Goal: Information Seeking & Learning: Find specific fact

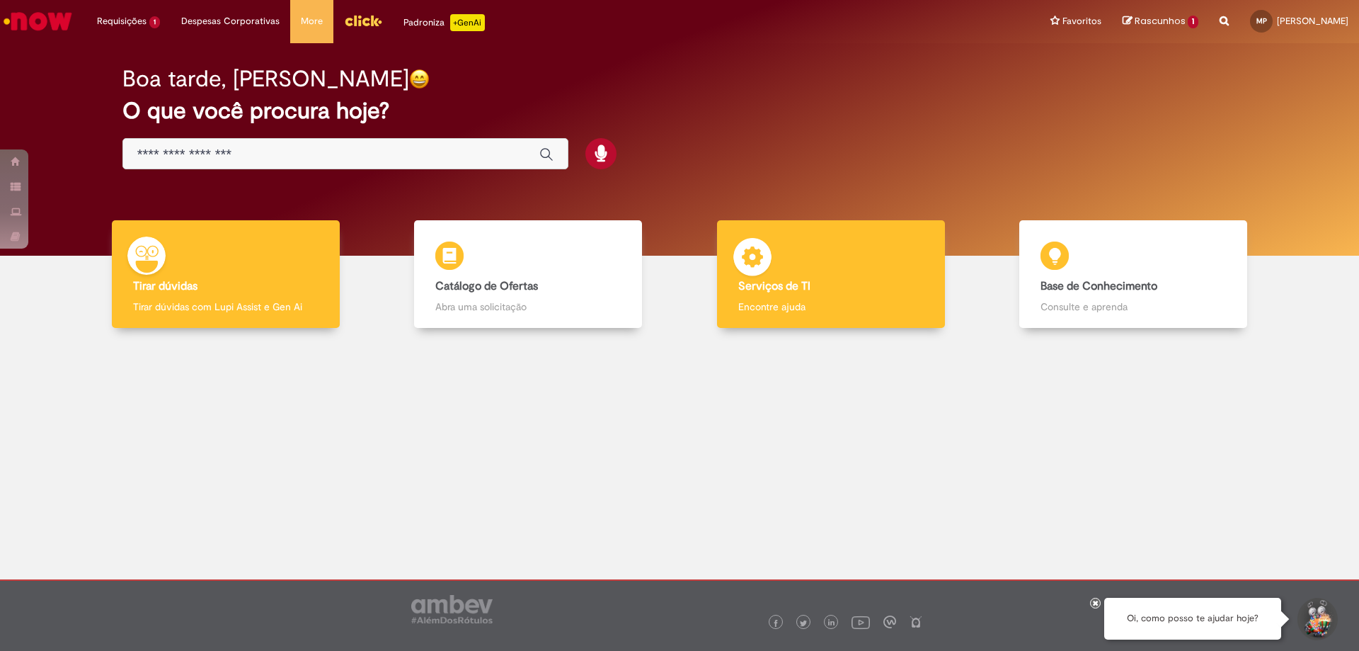
click at [777, 257] on div "Serviços de TI Serviços de TI Encontre ajuda" at bounding box center [831, 274] width 228 height 108
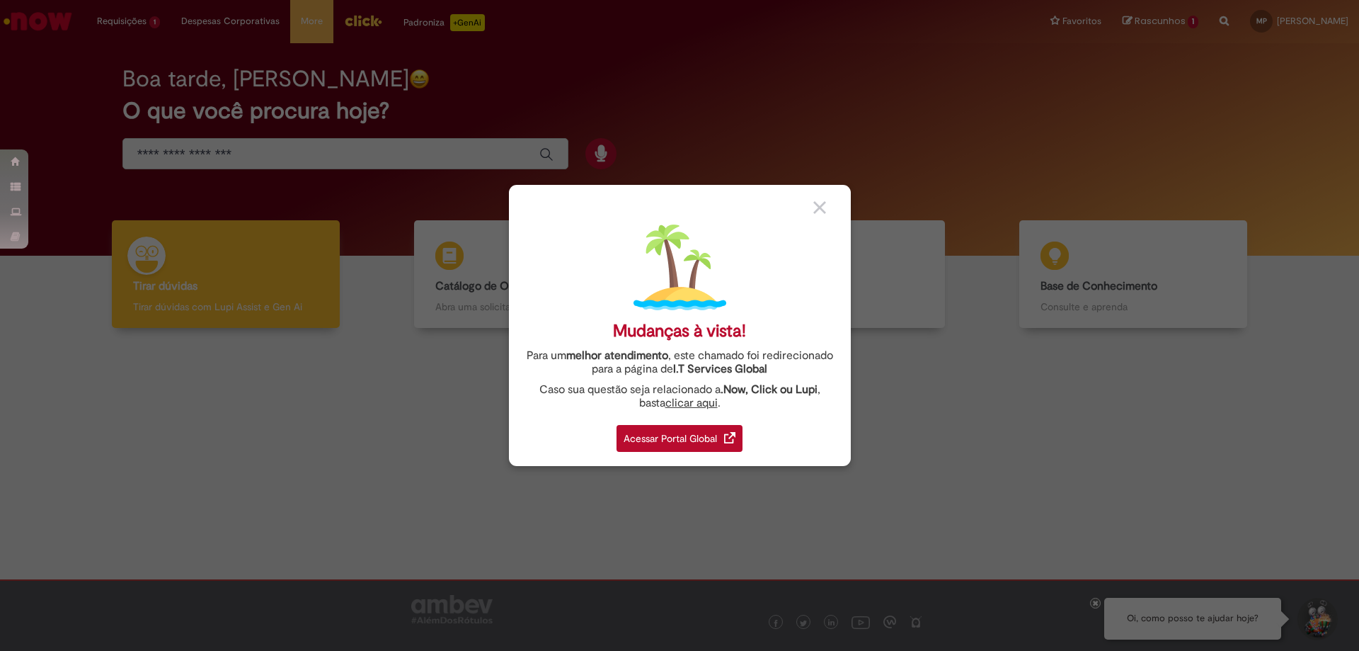
click at [824, 207] on img at bounding box center [819, 207] width 13 height 13
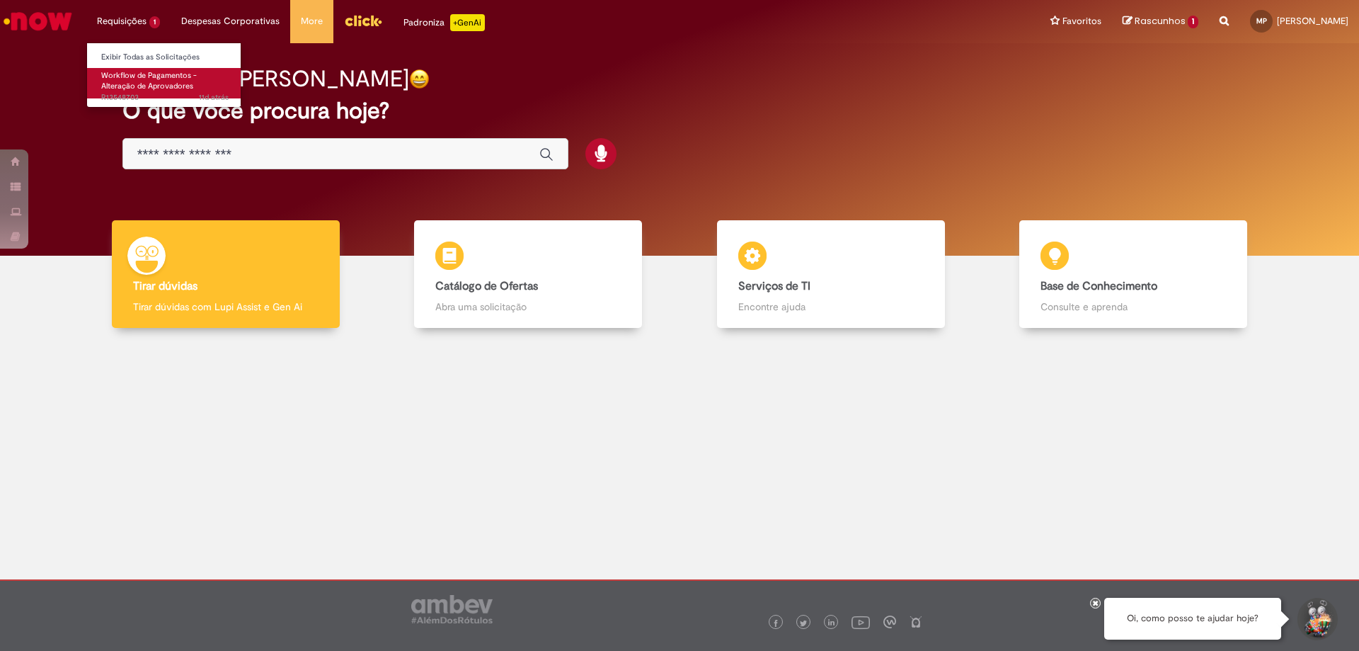
click at [134, 81] on span "Workflow de Pagamentos - Alteração de Aprovadores" at bounding box center [149, 81] width 96 height 22
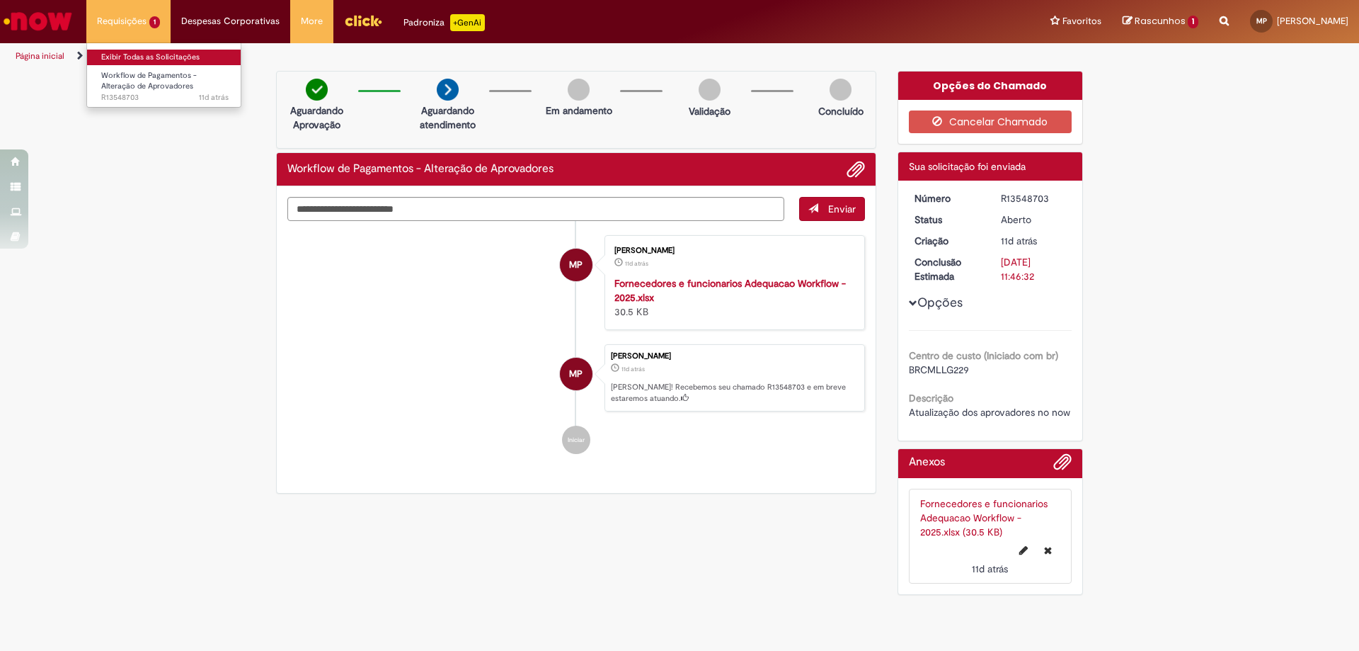
click at [142, 57] on link "Exibir Todas as Solicitações" at bounding box center [165, 58] width 156 height 16
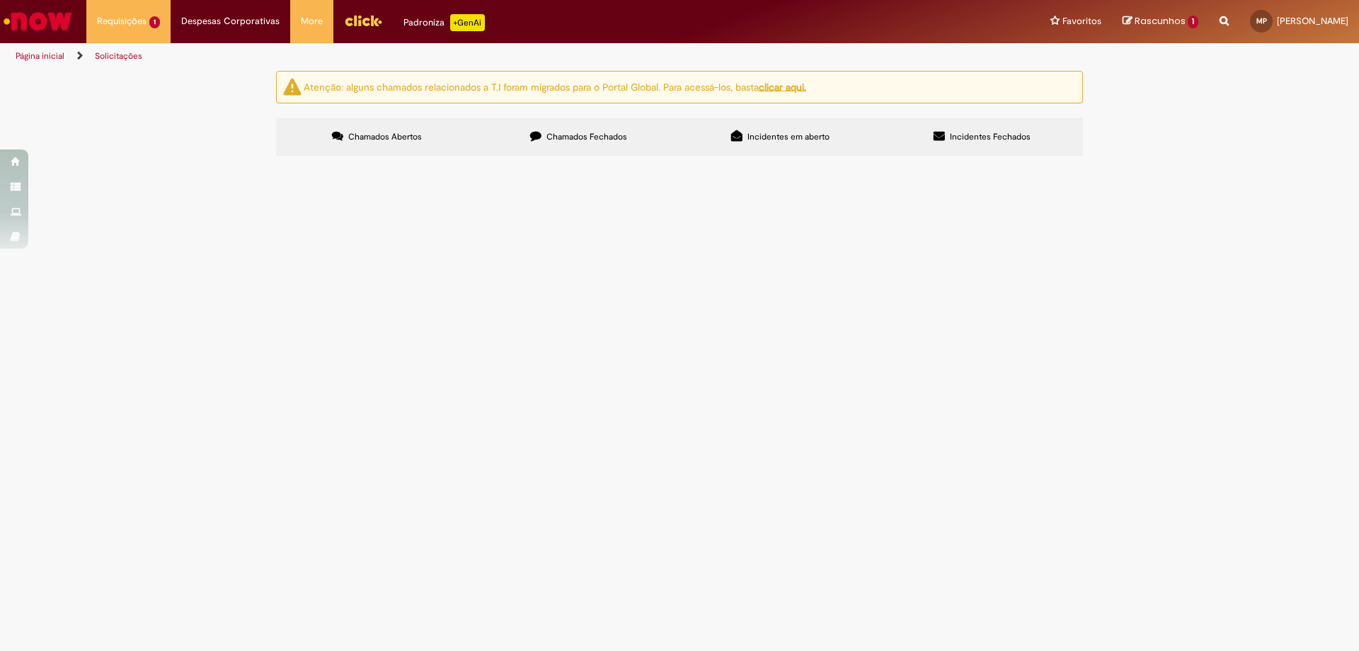
click at [571, 151] on label "Chamados Fechados" at bounding box center [579, 137] width 202 height 38
click at [578, 139] on span "Chamados Fechados" at bounding box center [587, 136] width 81 height 11
click at [0, 0] on td "boa tarde time, notei que tenho alguns itens com baixa de venda parcial no sist…" at bounding box center [0, 0] width 0 height 0
click at [0, 0] on span "Após realização das devidas análises, foi constatado que não entrou automaticam…" at bounding box center [0, 0] width 0 height 0
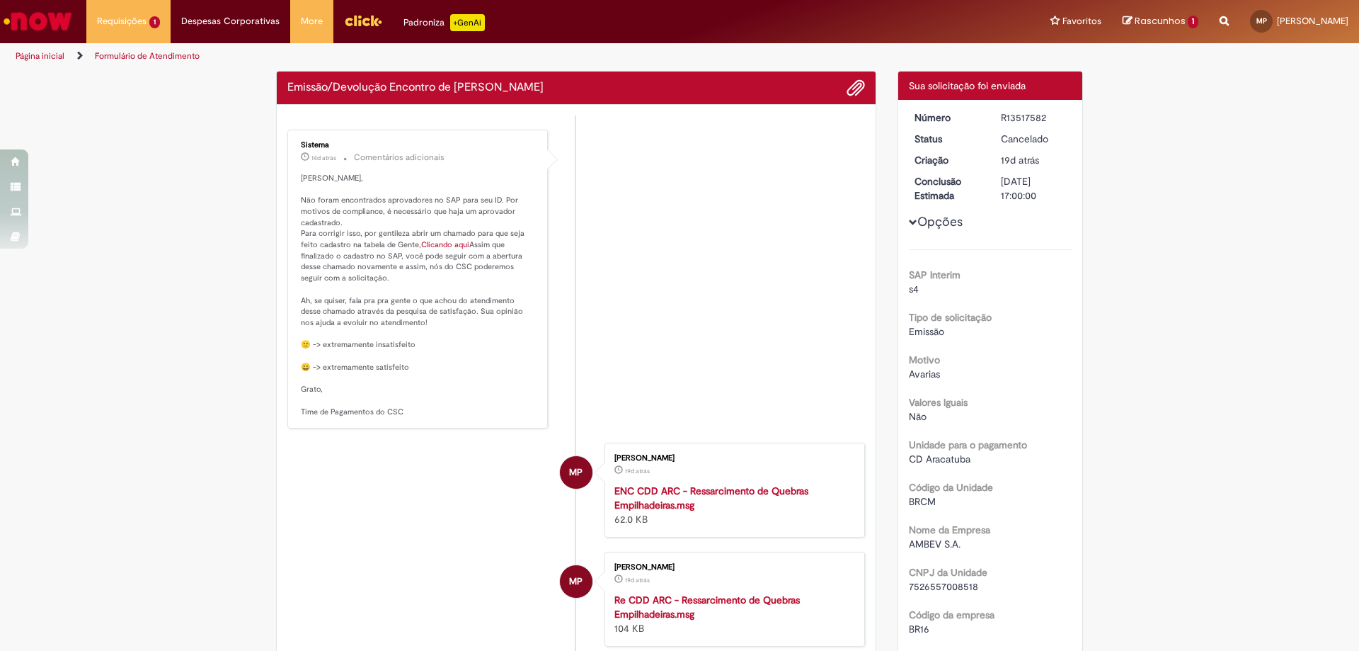
click at [539, 223] on div "Sistema 14d atrás 14 dias atrás Comentários adicionais [PERSON_NAME], Não foram…" at bounding box center [417, 279] width 261 height 299
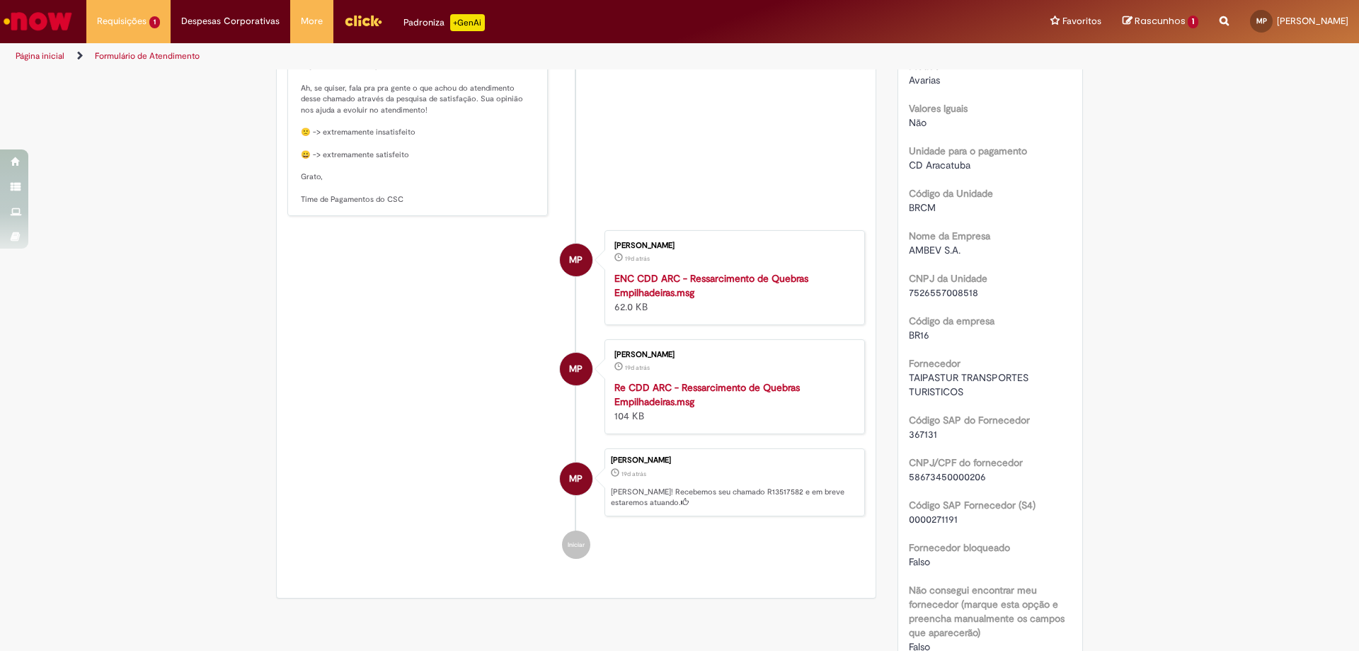
scroll to position [365, 0]
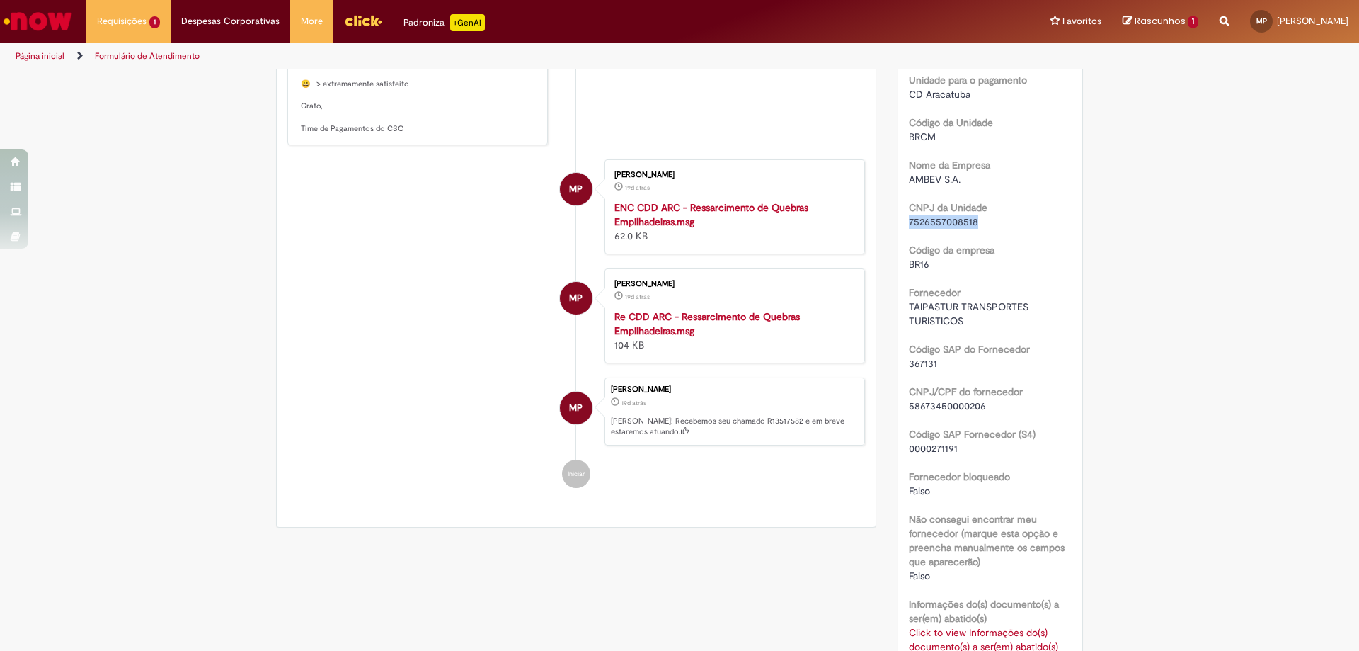
drag, startPoint x: 903, startPoint y: 224, endPoint x: 1015, endPoint y: 224, distance: 112.6
click at [1015, 224] on div "Número R13517582 Status Cancelado Criação 19d atrás 19 dias atrás Conclusão Est…" at bounding box center [990, 523] width 185 height 1577
drag, startPoint x: 900, startPoint y: 306, endPoint x: 1015, endPoint y: 334, distance: 118.1
click at [1015, 334] on div "Número R13517582 Status Cancelado Criação 19d atrás 19 dias atrás Conclusão Est…" at bounding box center [990, 523] width 185 height 1577
copy div "TAIPASTUR TRANSPORTES TURISTICOS"
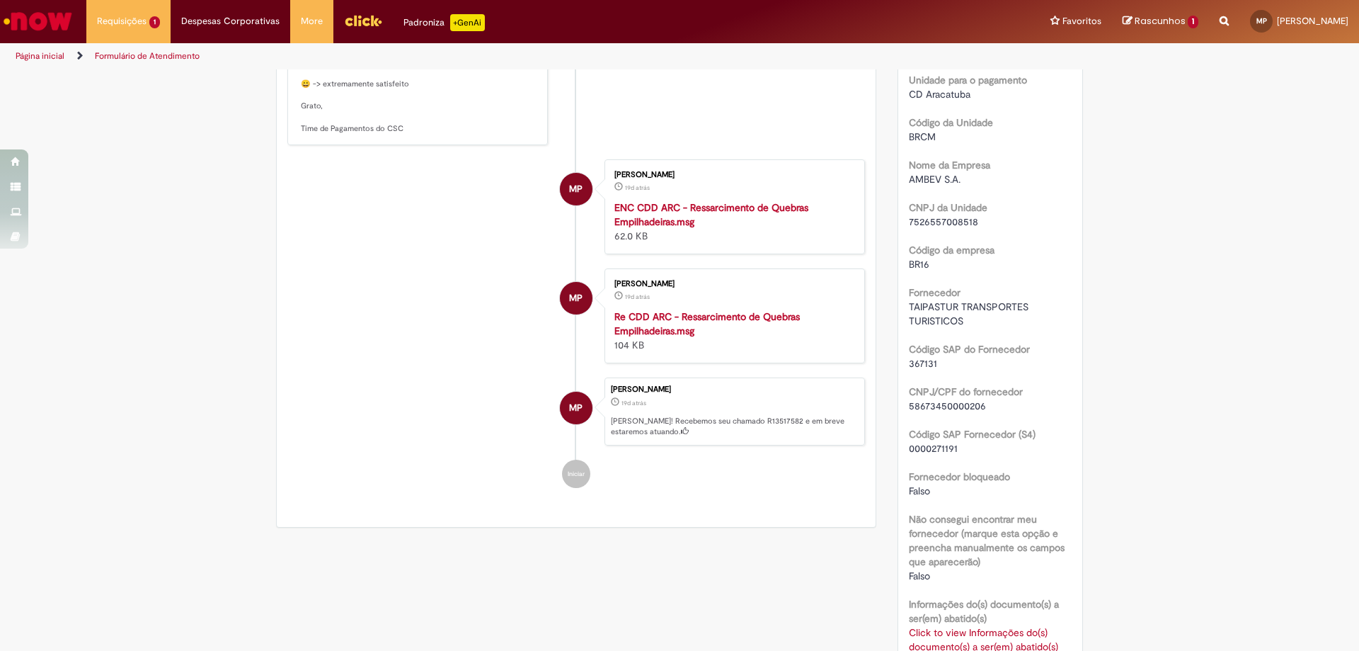
click at [928, 364] on span "367131" at bounding box center [923, 363] width 28 height 13
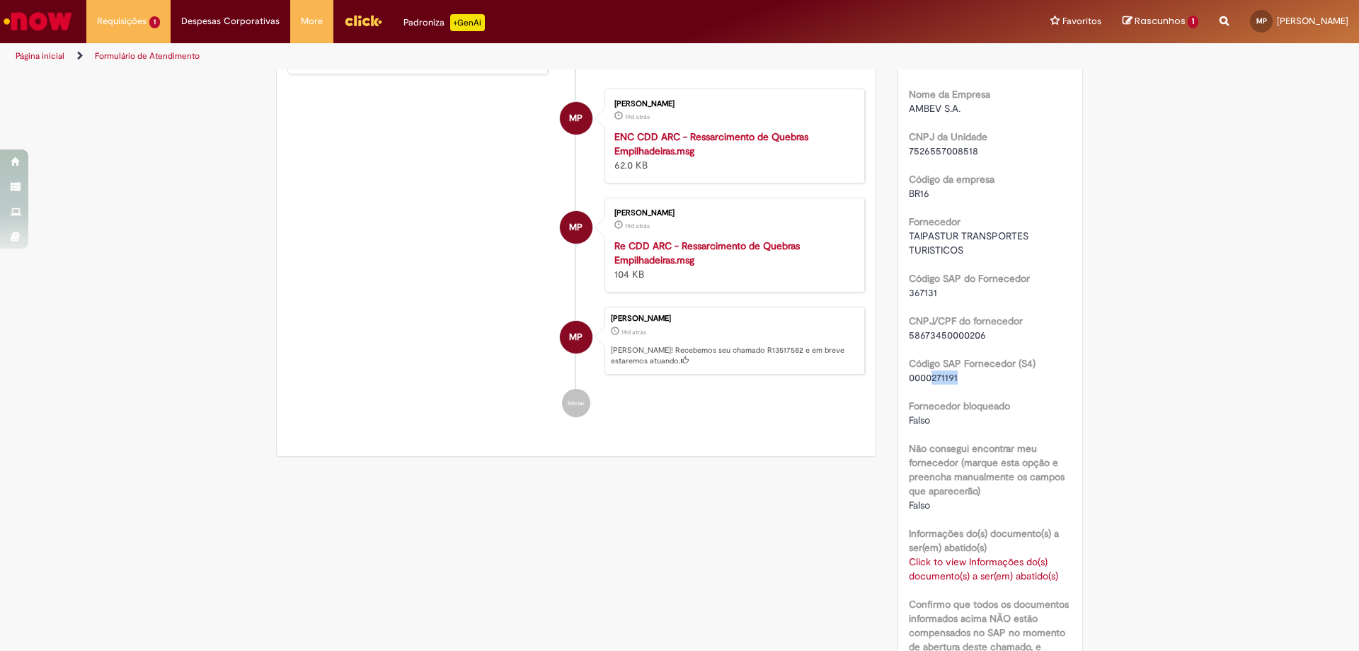
drag, startPoint x: 962, startPoint y: 381, endPoint x: 927, endPoint y: 382, distance: 35.4
click at [927, 382] on div "0000271191" at bounding box center [991, 377] width 164 height 14
copy span "271191"
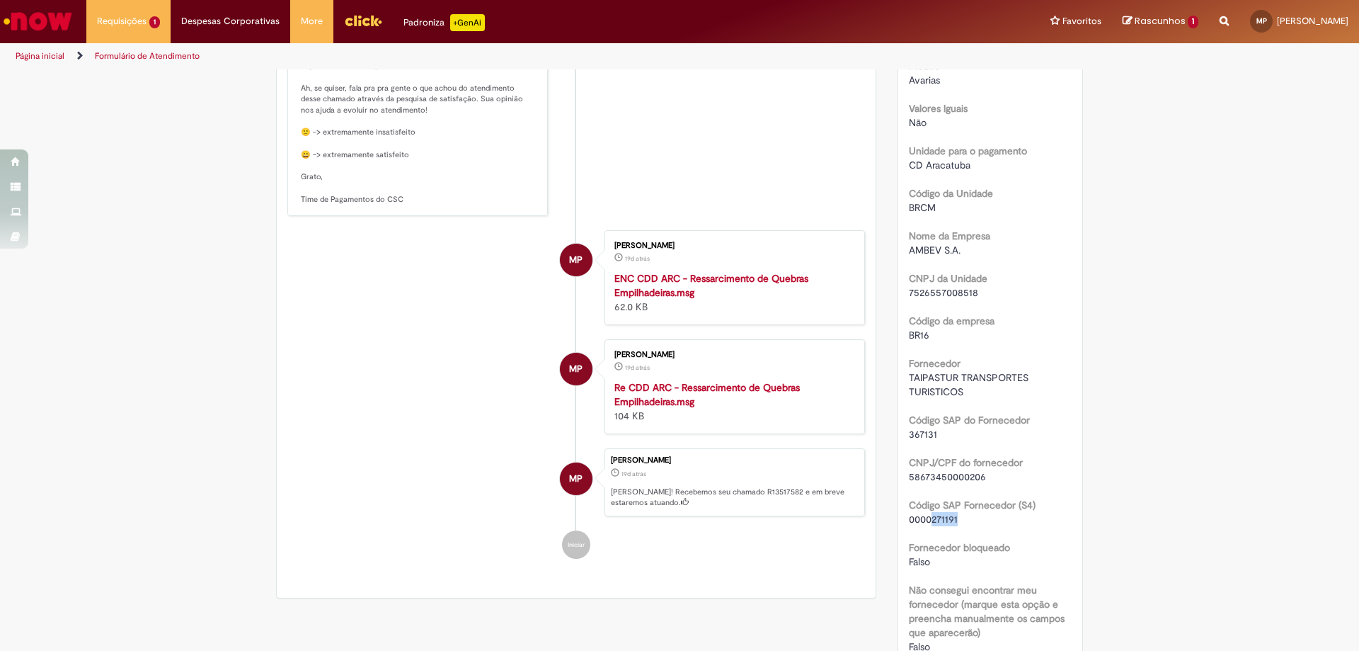
scroll to position [506, 0]
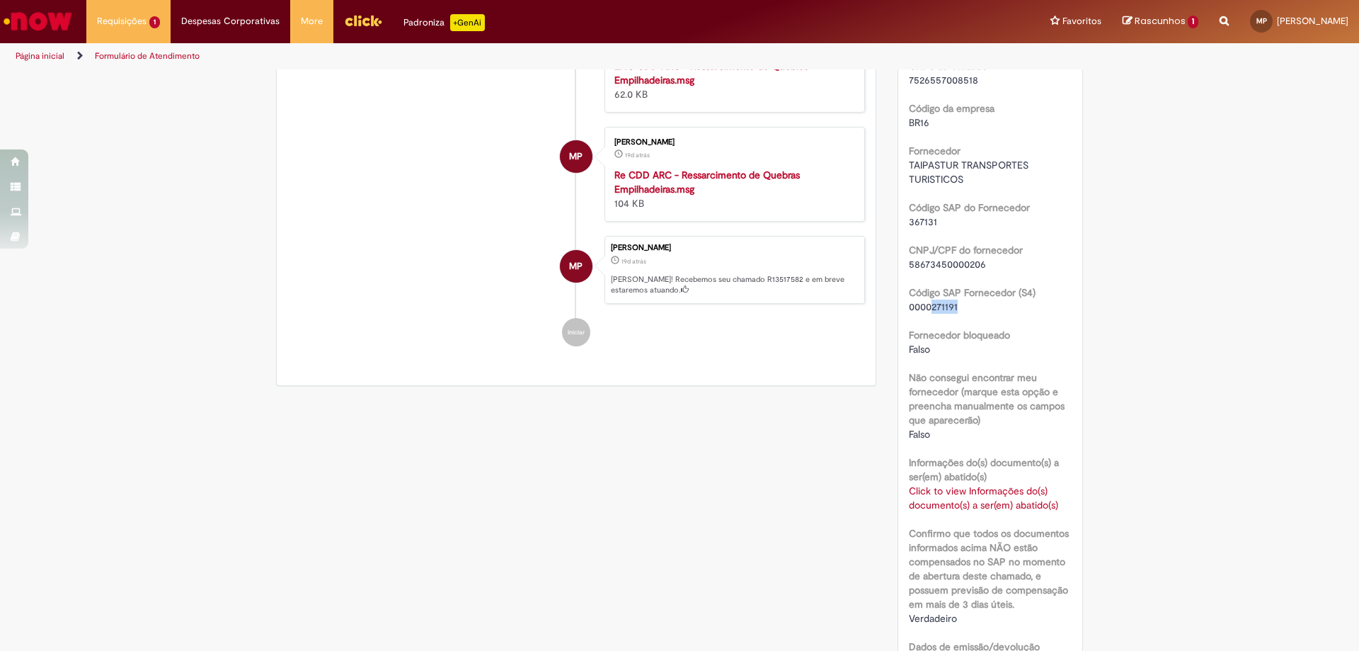
click at [947, 492] on link "Click to view Informações do(s) documento(s) a ser(em) abatido(s)" at bounding box center [983, 497] width 149 height 27
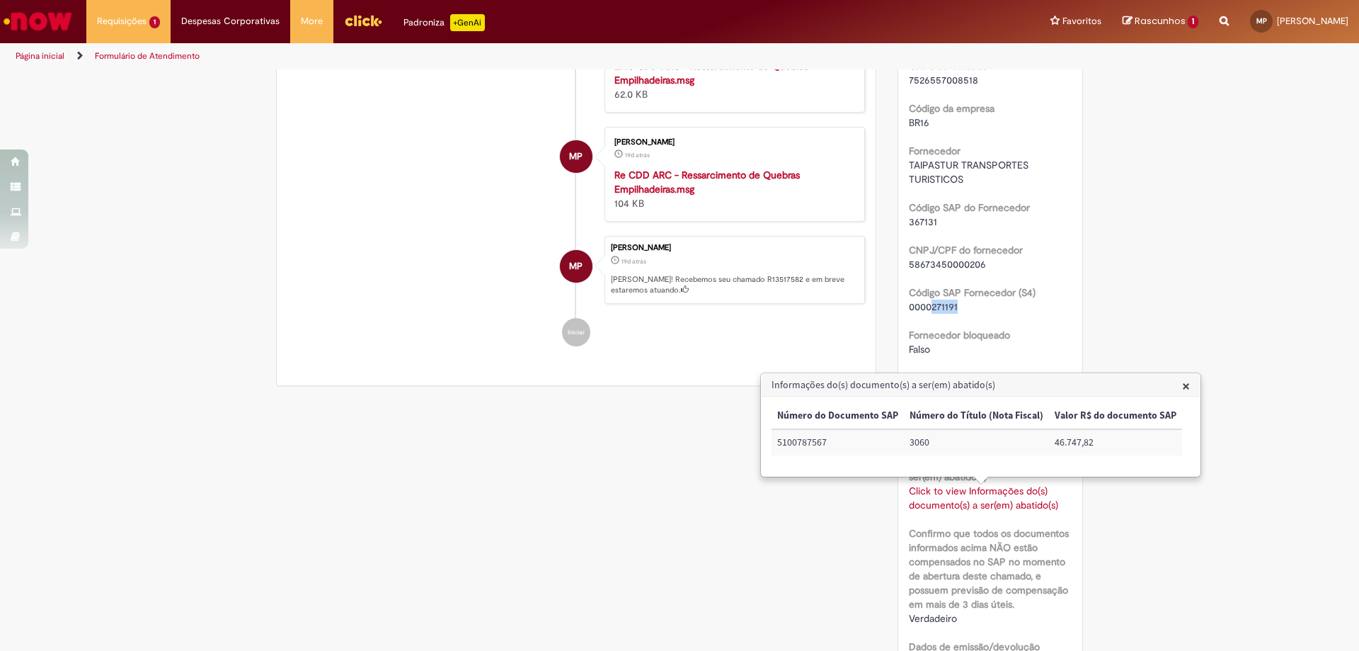
scroll to position [577, 0]
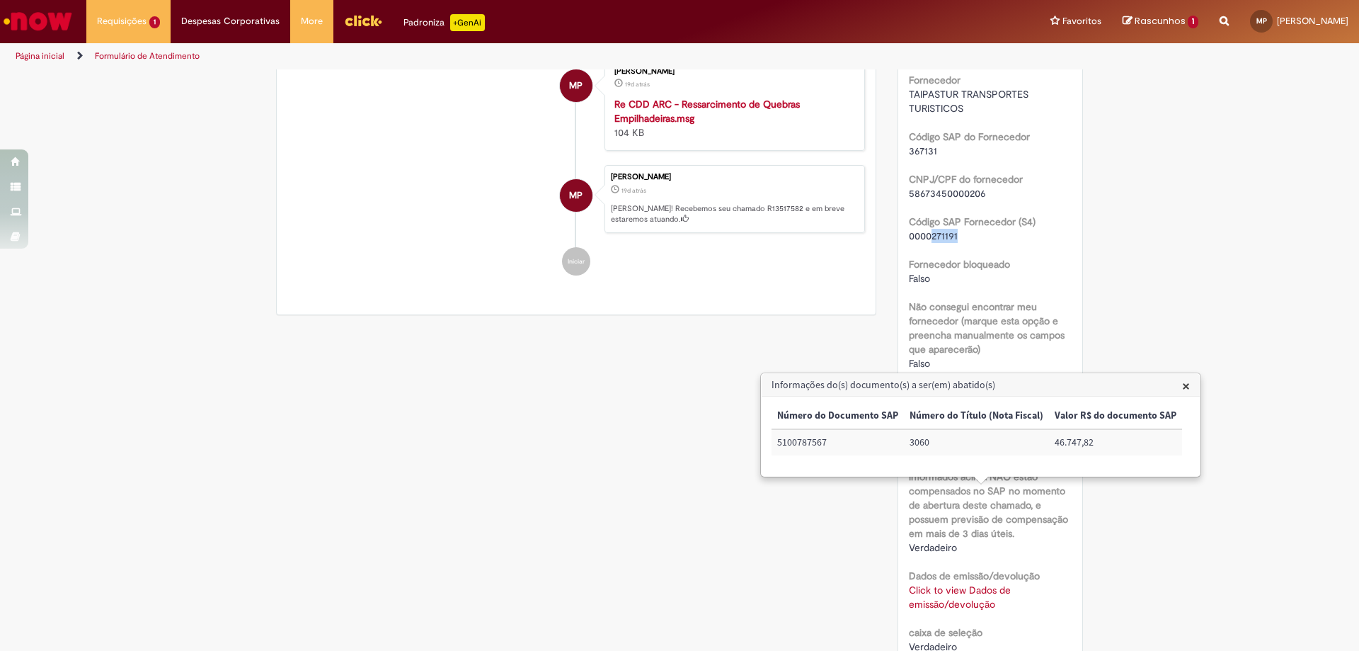
click at [1167, 486] on div "Verificar Código de Barras Aguardando Aprovação Aguardando atendimento Cancelad…" at bounding box center [679, 424] width 1359 height 1861
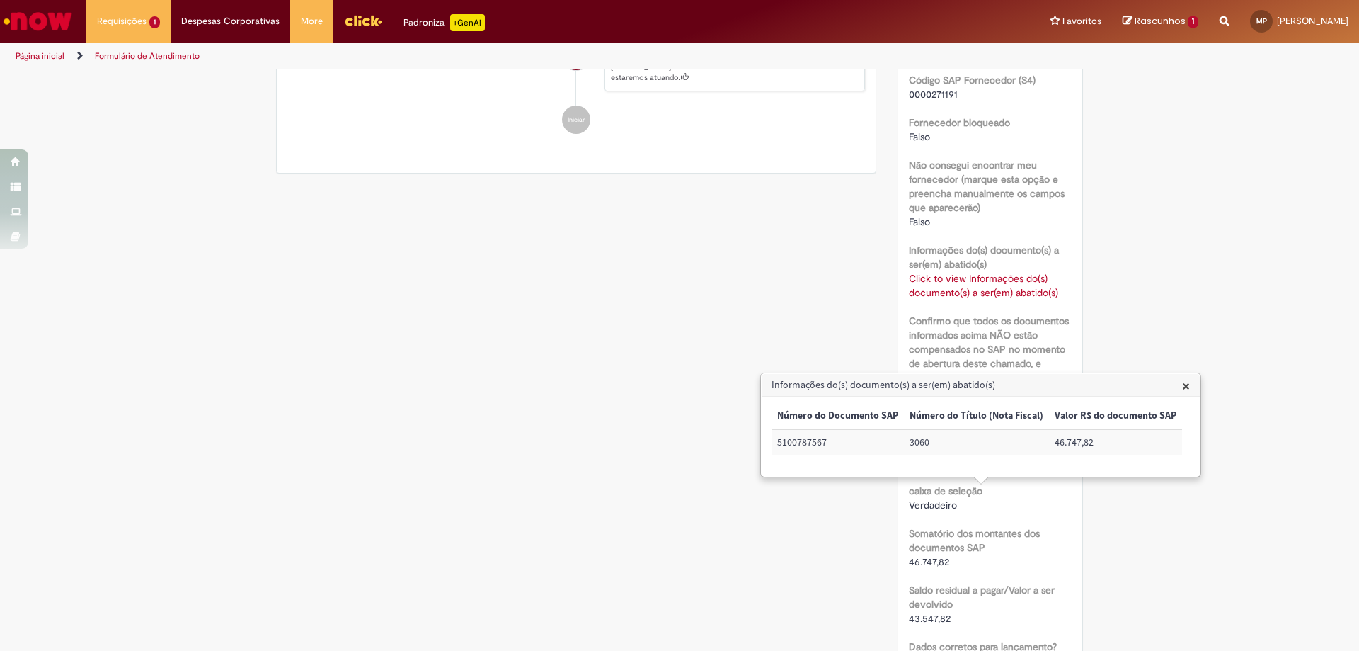
click at [1182, 388] on span "×" at bounding box center [1186, 385] width 8 height 19
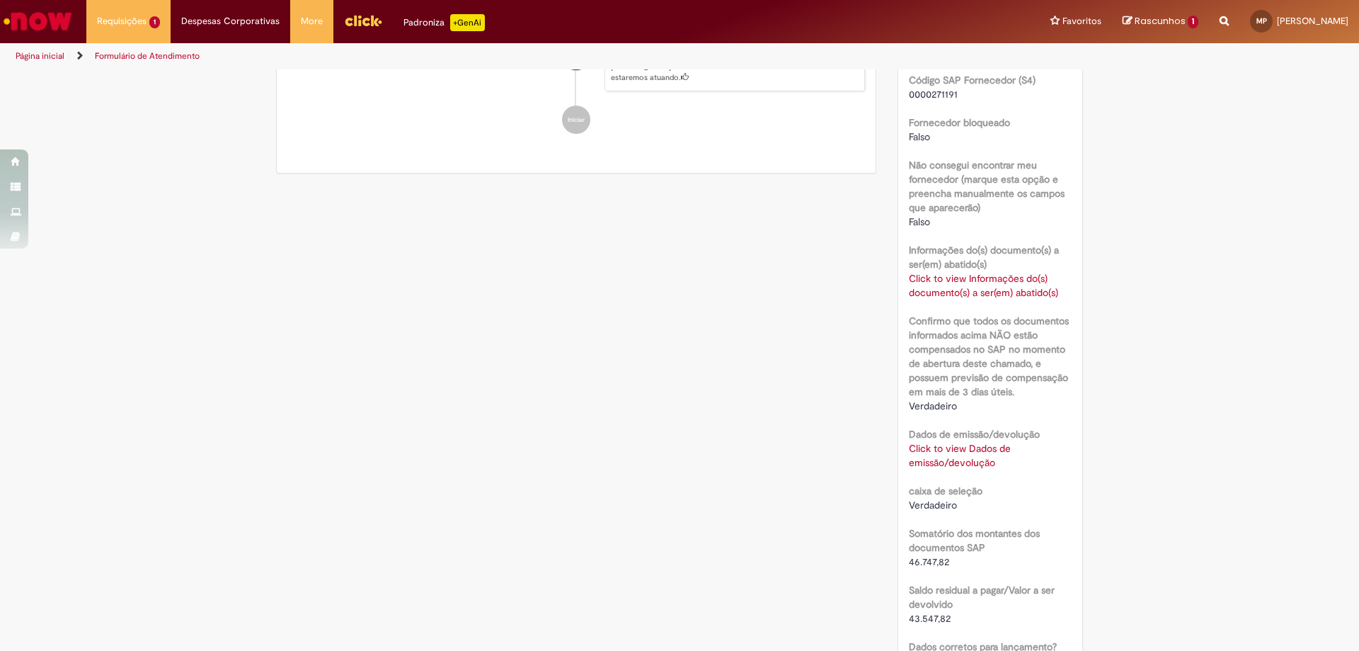
scroll to position [860, 0]
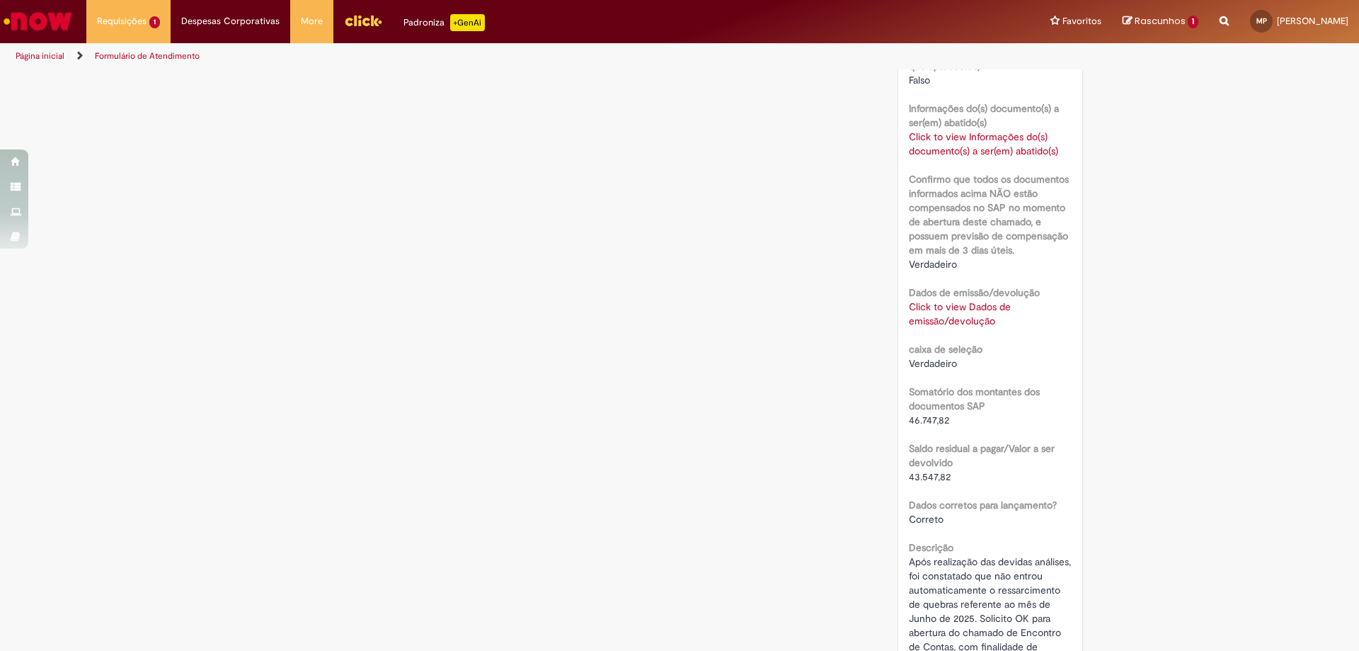
click at [953, 309] on link "Click to view Dados de emissão/devolução" at bounding box center [960, 313] width 102 height 27
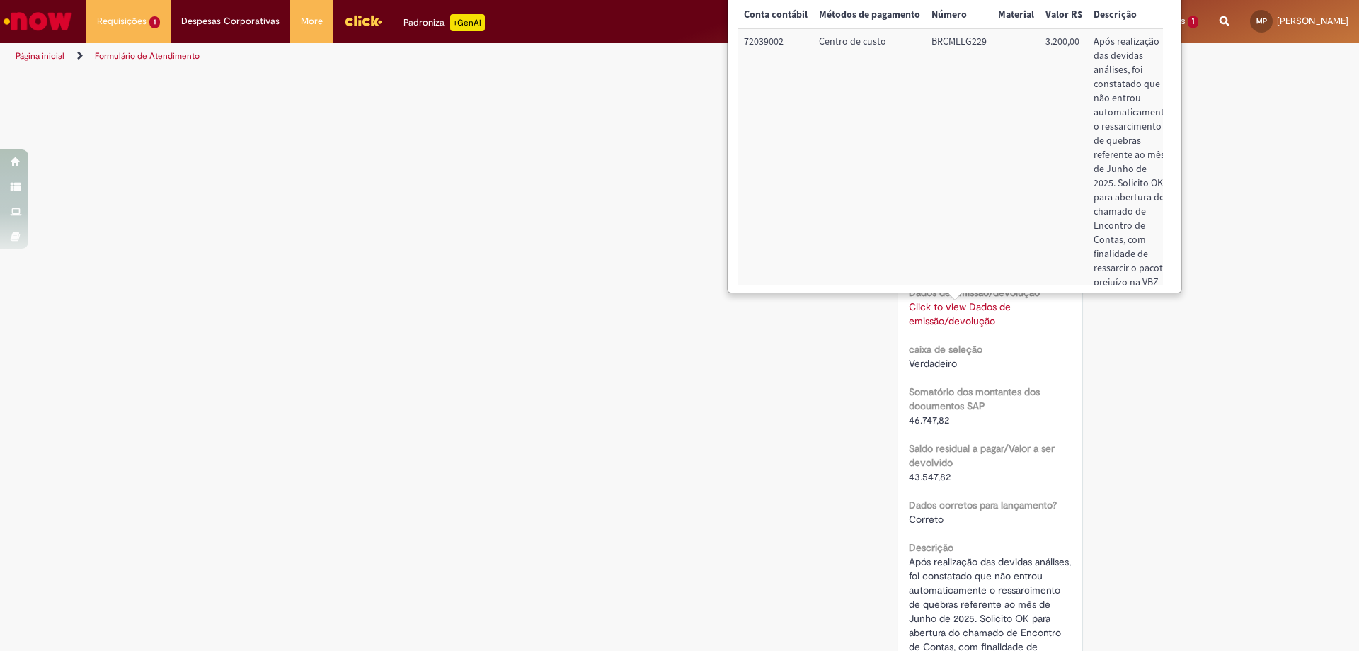
click at [996, 35] on td "Material:" at bounding box center [1016, 246] width 47 height 437
click at [964, 40] on td "BRCMLLG229" at bounding box center [959, 246] width 67 height 437
copy td "BRCMLLG229"
click at [778, 43] on td "72039002" at bounding box center [775, 246] width 75 height 437
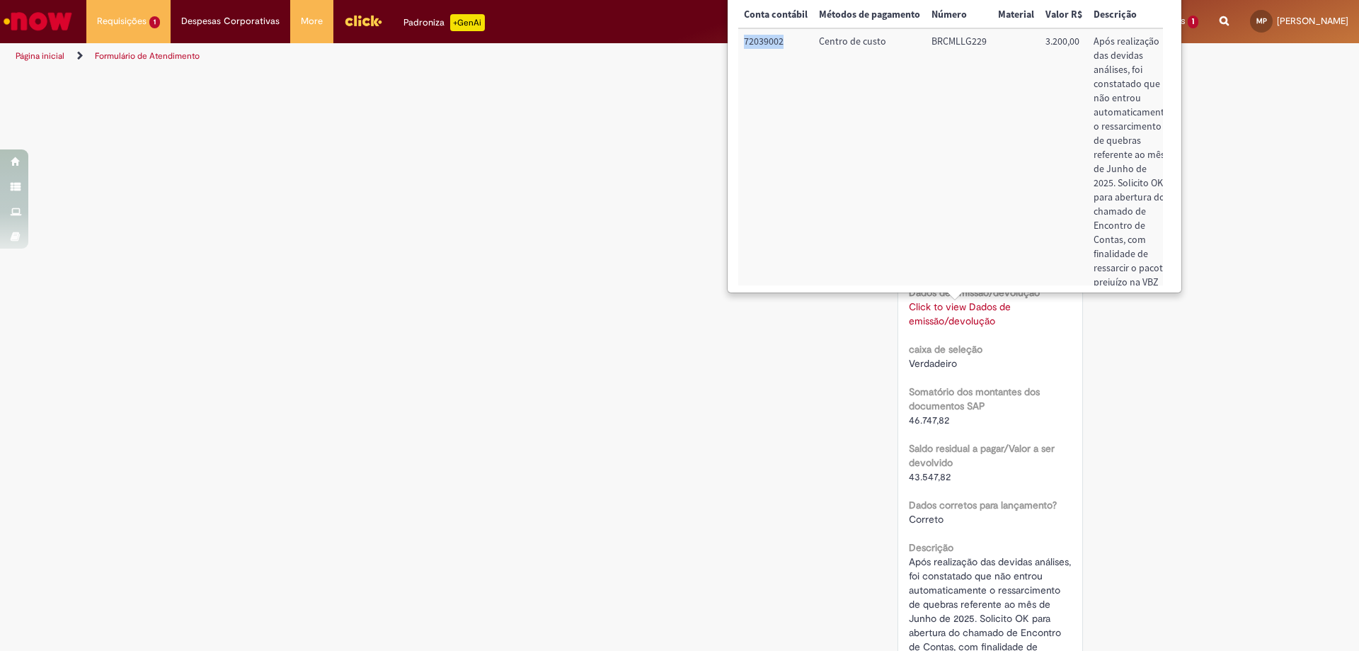
click at [778, 43] on td "72039002" at bounding box center [775, 246] width 75 height 437
copy td "72039002"
